Goal: Task Accomplishment & Management: Use online tool/utility

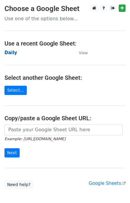
click at [8, 53] on strong "Daily" at bounding box center [10, 52] width 13 height 5
click at [9, 53] on strong "Daily" at bounding box center [10, 52] width 13 height 5
click at [8, 53] on strong "Daily" at bounding box center [10, 52] width 13 height 5
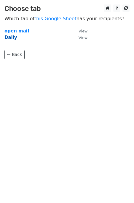
click at [8, 35] on strong "Daily" at bounding box center [10, 37] width 13 height 5
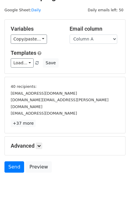
scroll to position [25, 0]
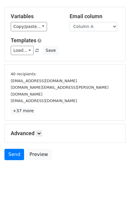
click at [44, 130] on h5 "Advanced" at bounding box center [65, 133] width 108 height 7
click at [42, 130] on link at bounding box center [39, 133] width 7 height 7
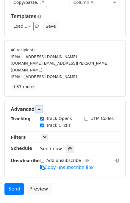
scroll to position [76, 0]
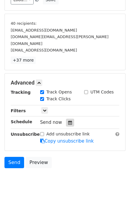
click at [68, 120] on icon at bounding box center [70, 122] width 4 height 4
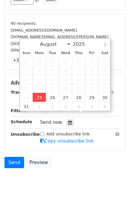
type input "2025-08-25 12:00"
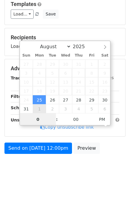
type input "01"
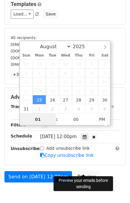
scroll to position [76, 0]
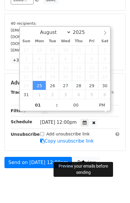
type input "2025-08-25 13:00"
click at [105, 159] on div "Send on Aug 25 at 12:00pm Preview" at bounding box center [65, 164] width 130 height 14
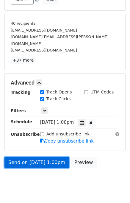
click at [40, 157] on link "Send on Aug 25 at 1:00pm" at bounding box center [36, 162] width 64 height 11
click at [31, 157] on link "Send on Aug 25 at 1:00pm" at bounding box center [36, 162] width 64 height 11
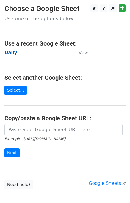
click at [12, 52] on strong "Daily" at bounding box center [10, 52] width 13 height 5
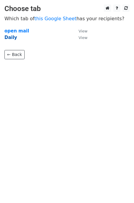
click at [11, 37] on strong "Daily" at bounding box center [10, 37] width 13 height 5
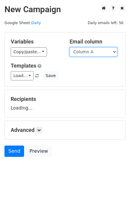
click at [96, 53] on select "Column A Column B Column C" at bounding box center [94, 51] width 48 height 9
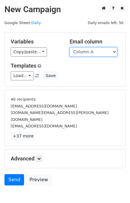
click at [93, 54] on select "Column A Column B Column C" at bounding box center [94, 51] width 48 height 9
select select "Column B"
click at [70, 47] on select "Column A Column B Column C" at bounding box center [94, 51] width 48 height 9
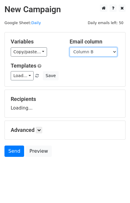
scroll to position [4, 0]
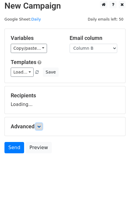
click at [42, 128] on link at bounding box center [39, 126] width 7 height 7
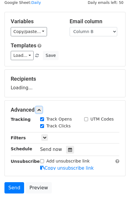
scroll to position [61, 0]
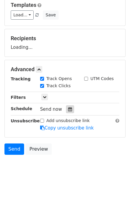
click at [69, 107] on div at bounding box center [70, 109] width 8 height 8
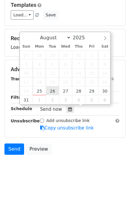
type input "2025-08-26 12:00"
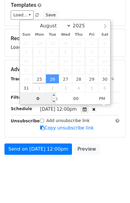
type input "02"
type input "2025-08-26 14:00"
click at [103, 159] on body "New Campaign Daily emails left: 50 Google Sheet: Daily Variables Copy/paste... …" at bounding box center [65, 62] width 130 height 237
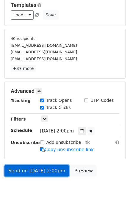
click at [34, 169] on link "Send on Aug 26 at 2:00pm" at bounding box center [36, 170] width 64 height 11
click at [28, 168] on link "Send on Aug 26 at 2:00pm" at bounding box center [36, 170] width 64 height 11
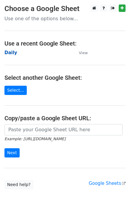
click at [10, 51] on strong "Daily" at bounding box center [10, 52] width 13 height 5
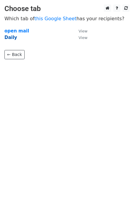
click at [13, 39] on strong "Daily" at bounding box center [10, 37] width 13 height 5
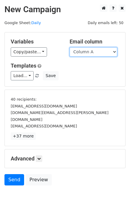
click at [99, 52] on select "Column A Column B Column C" at bounding box center [94, 51] width 48 height 9
select select "Column C"
click at [70, 47] on select "Column A Column B Column C" at bounding box center [94, 51] width 48 height 9
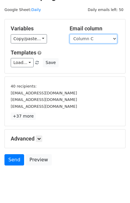
scroll to position [25, 0]
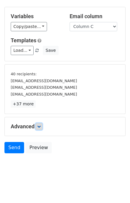
click at [39, 126] on icon at bounding box center [39, 126] width 4 height 4
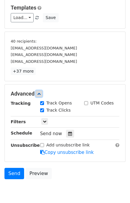
scroll to position [83, 0]
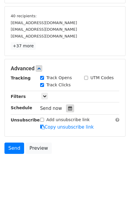
click at [69, 108] on div at bounding box center [70, 108] width 8 height 8
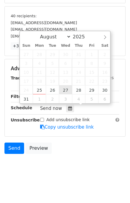
type input "2025-08-27 12:00"
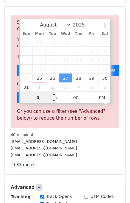
type input "03"
type input "2025-08-27 15:00"
click at [87, 163] on p "+37 more" at bounding box center [65, 164] width 108 height 7
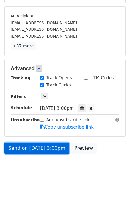
click at [41, 147] on link "Send on Aug 27 at 3:00pm" at bounding box center [36, 147] width 64 height 11
click at [38, 147] on link "Send on Aug 27 at 3:00pm" at bounding box center [36, 147] width 64 height 11
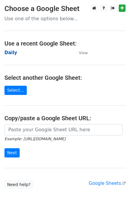
click at [12, 53] on strong "Daily" at bounding box center [10, 52] width 13 height 5
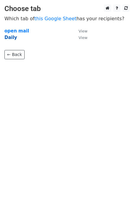
click at [10, 39] on strong "Daily" at bounding box center [10, 37] width 13 height 5
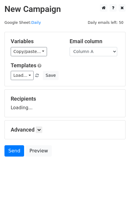
scroll to position [4, 0]
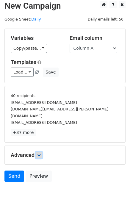
click at [40, 153] on icon at bounding box center [39, 155] width 4 height 4
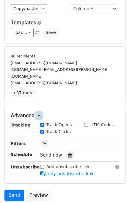
scroll to position [76, 0]
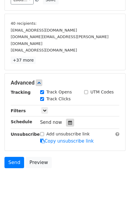
click at [68, 120] on icon at bounding box center [70, 122] width 4 height 4
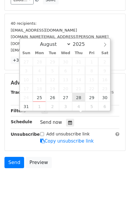
type input "2025-08-28 12:00"
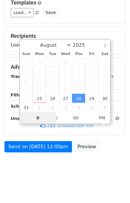
scroll to position [62, 0]
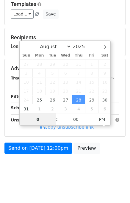
type input "04"
type input "2025-08-28 16:00"
click at [103, 162] on body "New Campaign Daily emails left: 50 Google Sheet: Daily Variables Copy/paste... …" at bounding box center [65, 61] width 130 height 237
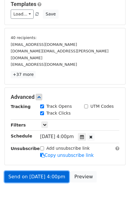
click at [38, 171] on link "Send on Aug 28 at 4:00pm" at bounding box center [36, 176] width 64 height 11
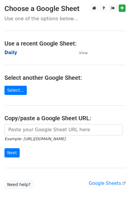
click at [13, 53] on strong "Daily" at bounding box center [10, 52] width 13 height 5
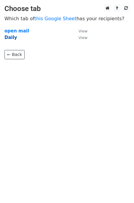
click at [6, 39] on strong "Daily" at bounding box center [10, 37] width 13 height 5
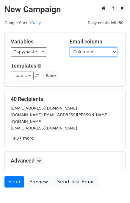
click at [92, 53] on select "Column A Column B Column C" at bounding box center [94, 51] width 48 height 9
select select "Column B"
click at [70, 47] on select "Column A Column B Column C" at bounding box center [94, 51] width 48 height 9
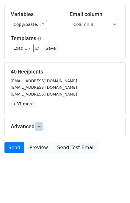
click at [40, 123] on link at bounding box center [39, 126] width 7 height 7
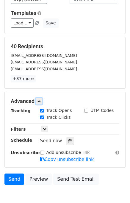
scroll to position [78, 0]
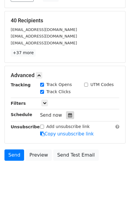
click at [68, 116] on icon at bounding box center [70, 115] width 4 height 4
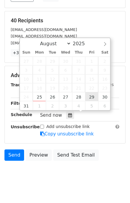
type input "[DATE] 12:00"
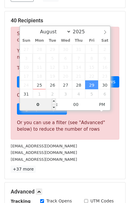
type input "05"
type input "[DATE] 17:00"
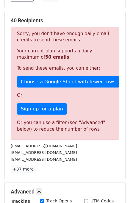
click at [79, 154] on div "info@sanisupreme.nl" at bounding box center [64, 152] width 117 height 7
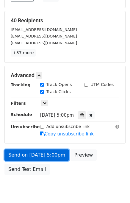
click at [30, 155] on link "Send on Aug 29 at 5:00pm" at bounding box center [36, 154] width 64 height 11
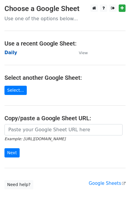
click at [13, 53] on strong "Daily" at bounding box center [10, 52] width 13 height 5
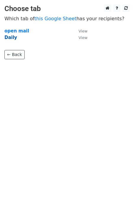
click at [10, 40] on strong "Daily" at bounding box center [10, 37] width 13 height 5
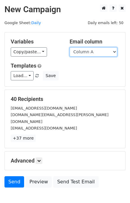
click at [93, 52] on select "Column A Column B Column C" at bounding box center [94, 51] width 48 height 9
select select "Column C"
click at [70, 47] on select "Column A Column B Column C" at bounding box center [94, 51] width 48 height 9
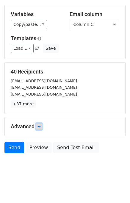
click at [42, 126] on link at bounding box center [39, 126] width 7 height 7
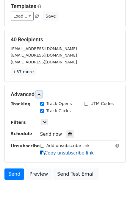
scroll to position [78, 0]
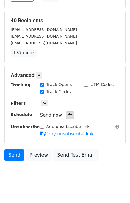
click at [66, 117] on div at bounding box center [70, 115] width 8 height 8
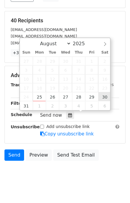
type input "[DATE] 12:00"
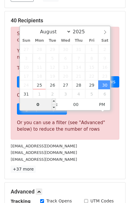
type input "06"
type input "[DATE] 18:00"
click at [96, 163] on div "40 Recipients Sorry, you don't have enough daily email credits to send these em…" at bounding box center [65, 94] width 108 height 155
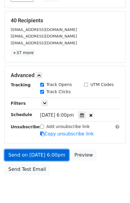
click at [29, 153] on link "Send on [DATE] 6:00pm" at bounding box center [36, 154] width 64 height 11
